Goal: Information Seeking & Learning: Learn about a topic

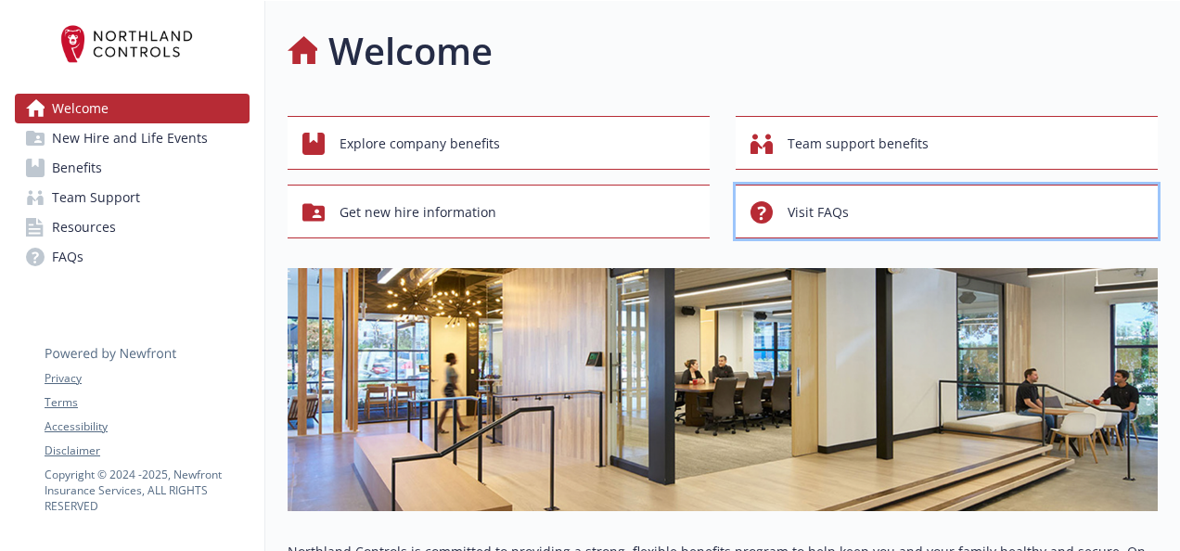
click at [843, 215] on span "Visit FAQs" at bounding box center [817, 212] width 61 height 35
